Goal: Check status: Check status

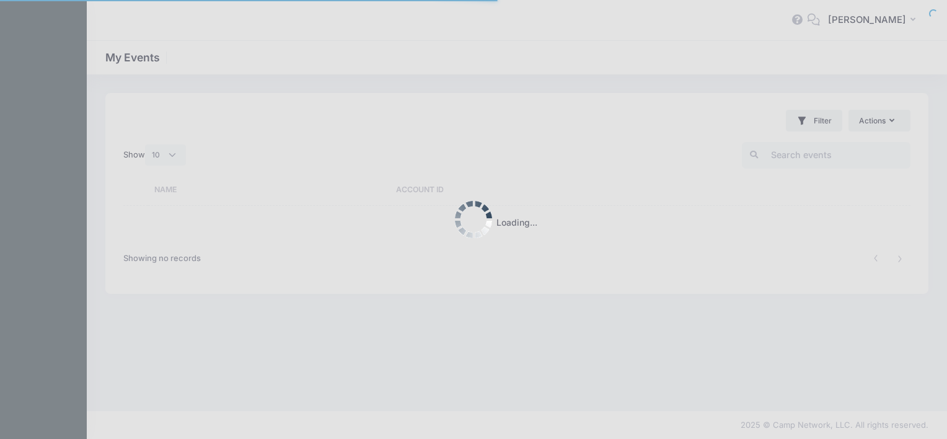
select select "10"
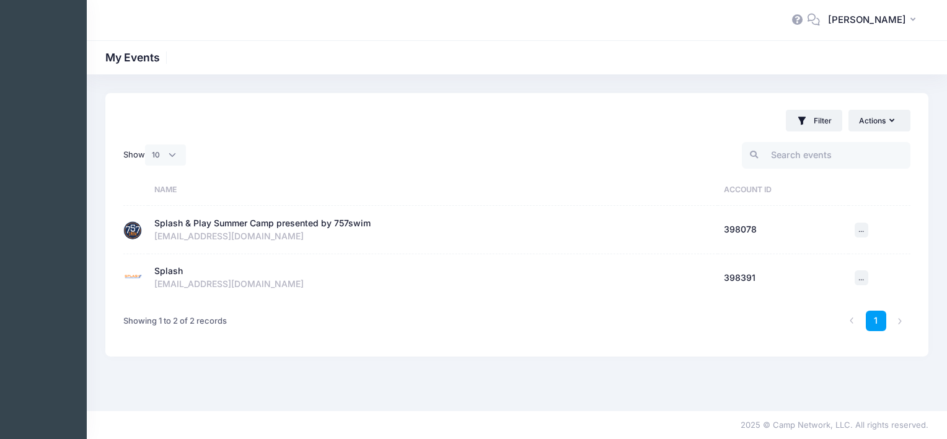
click at [293, 223] on div "Splash & Play Summer Camp presented by 757swim" at bounding box center [262, 223] width 216 height 13
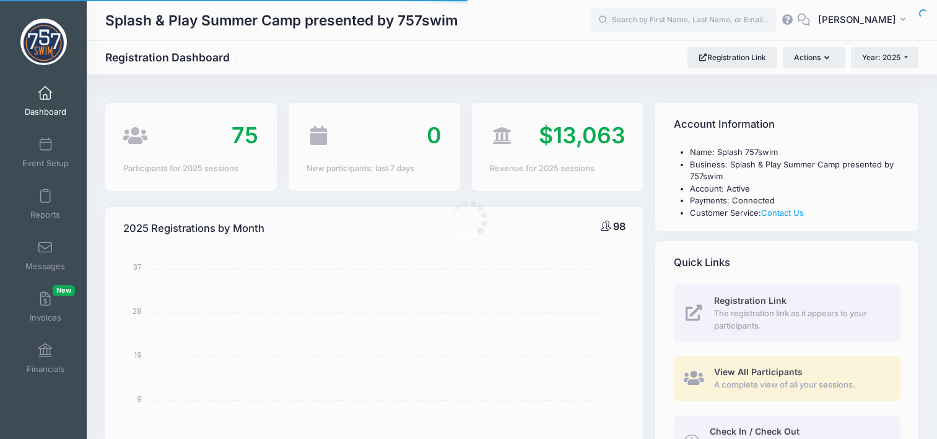
select select
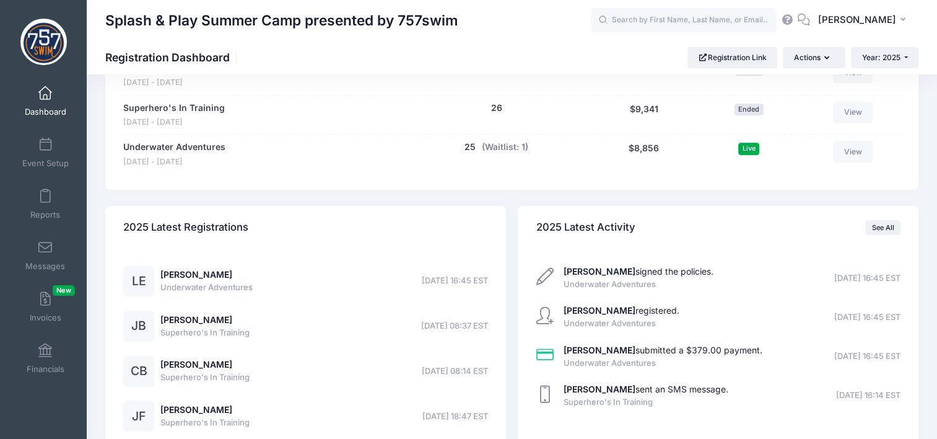
scroll to position [743, 0]
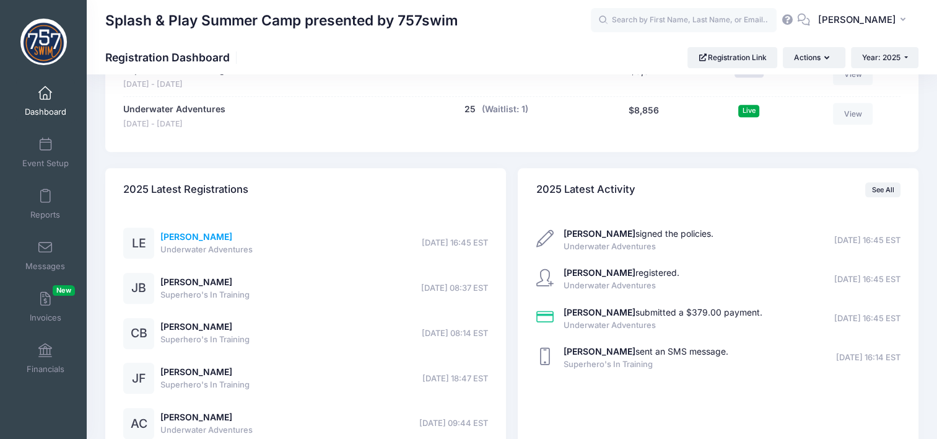
click at [203, 238] on link "Luca Edwards" at bounding box center [196, 236] width 72 height 11
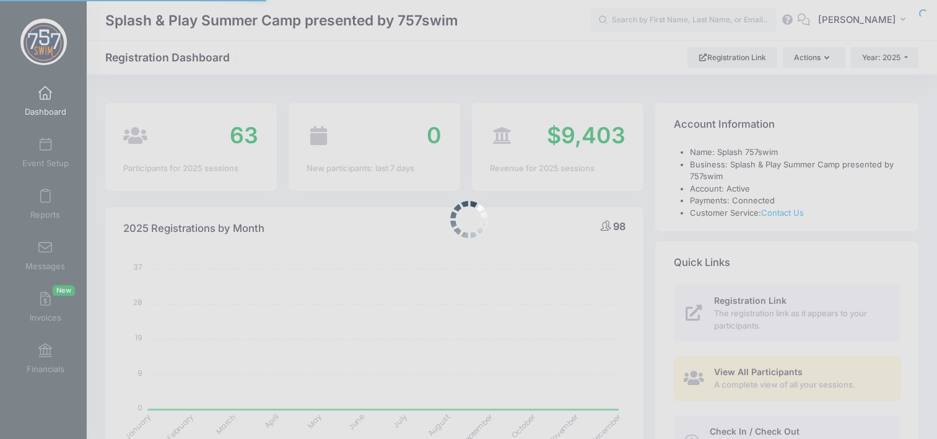
select select
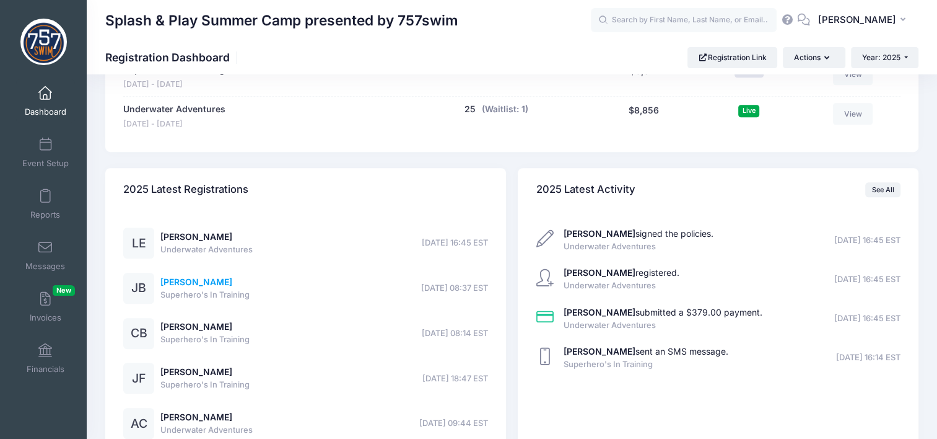
click at [212, 285] on link "[PERSON_NAME]" at bounding box center [196, 281] width 72 height 11
